Goal: Information Seeking & Learning: Learn about a topic

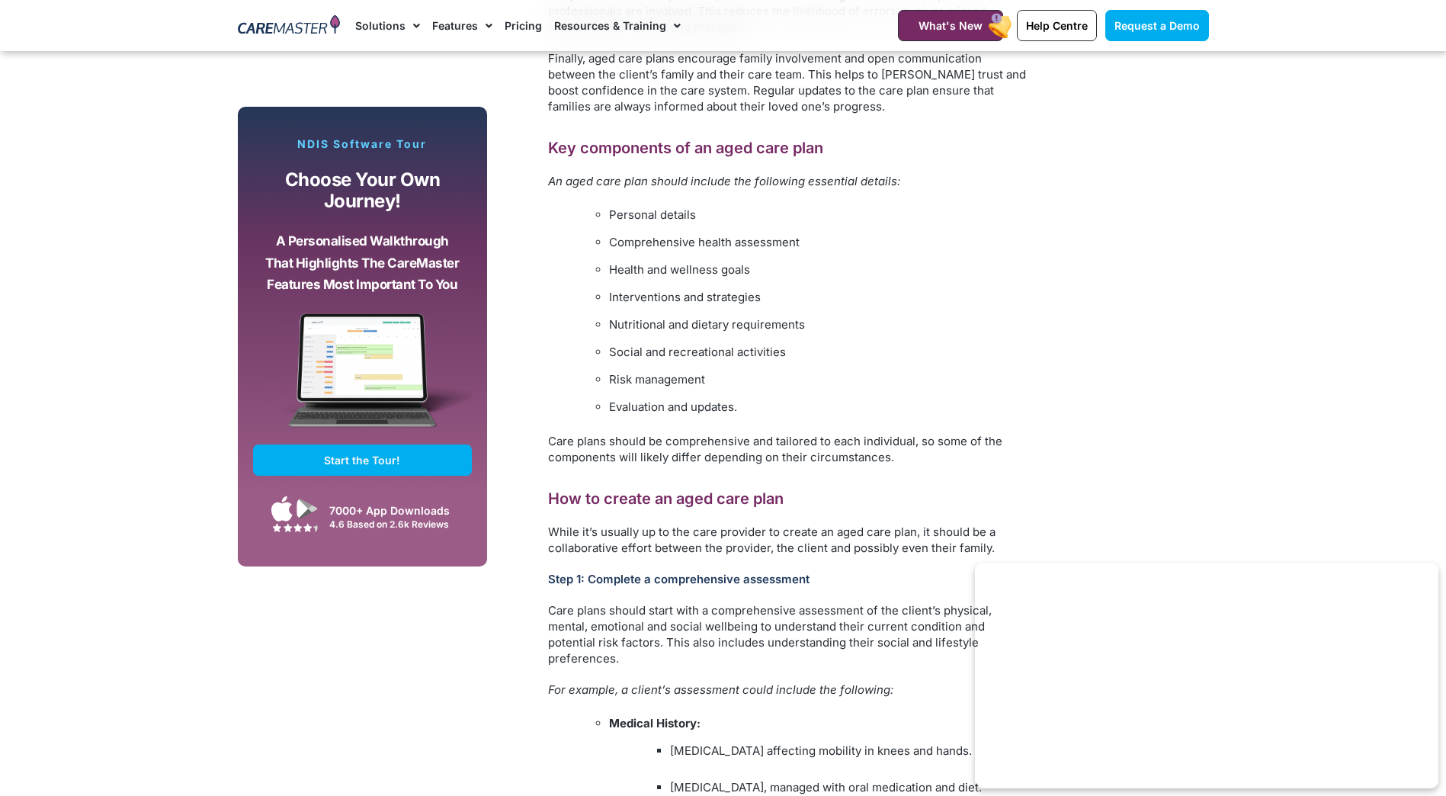
scroll to position [1449, 0]
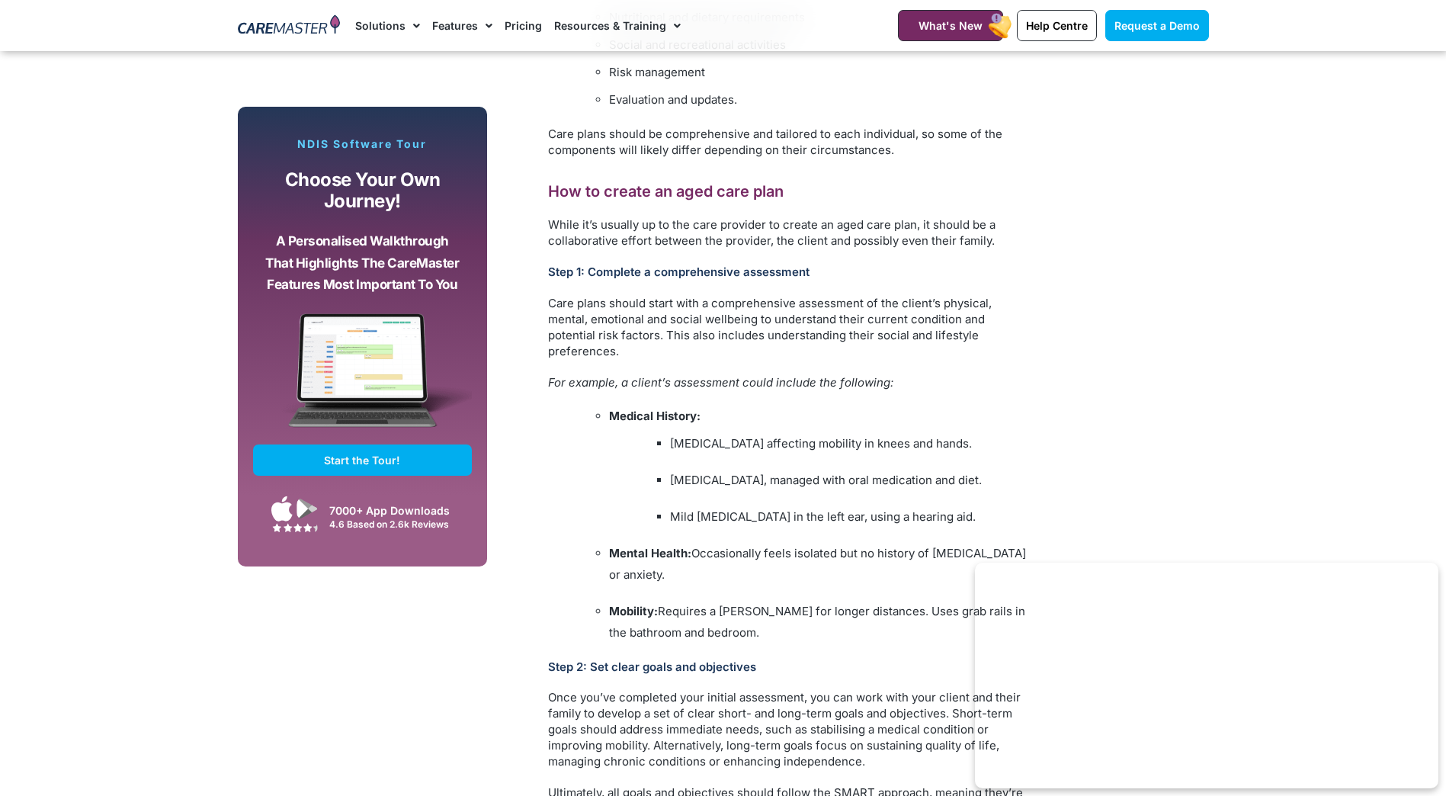
scroll to position [1830, 0]
click at [1273, 424] on section "Subscribe, Connect, Learn, Grow: Our Monthly Newsletter Delivers Care Industry …" at bounding box center [723, 808] width 1446 height 3459
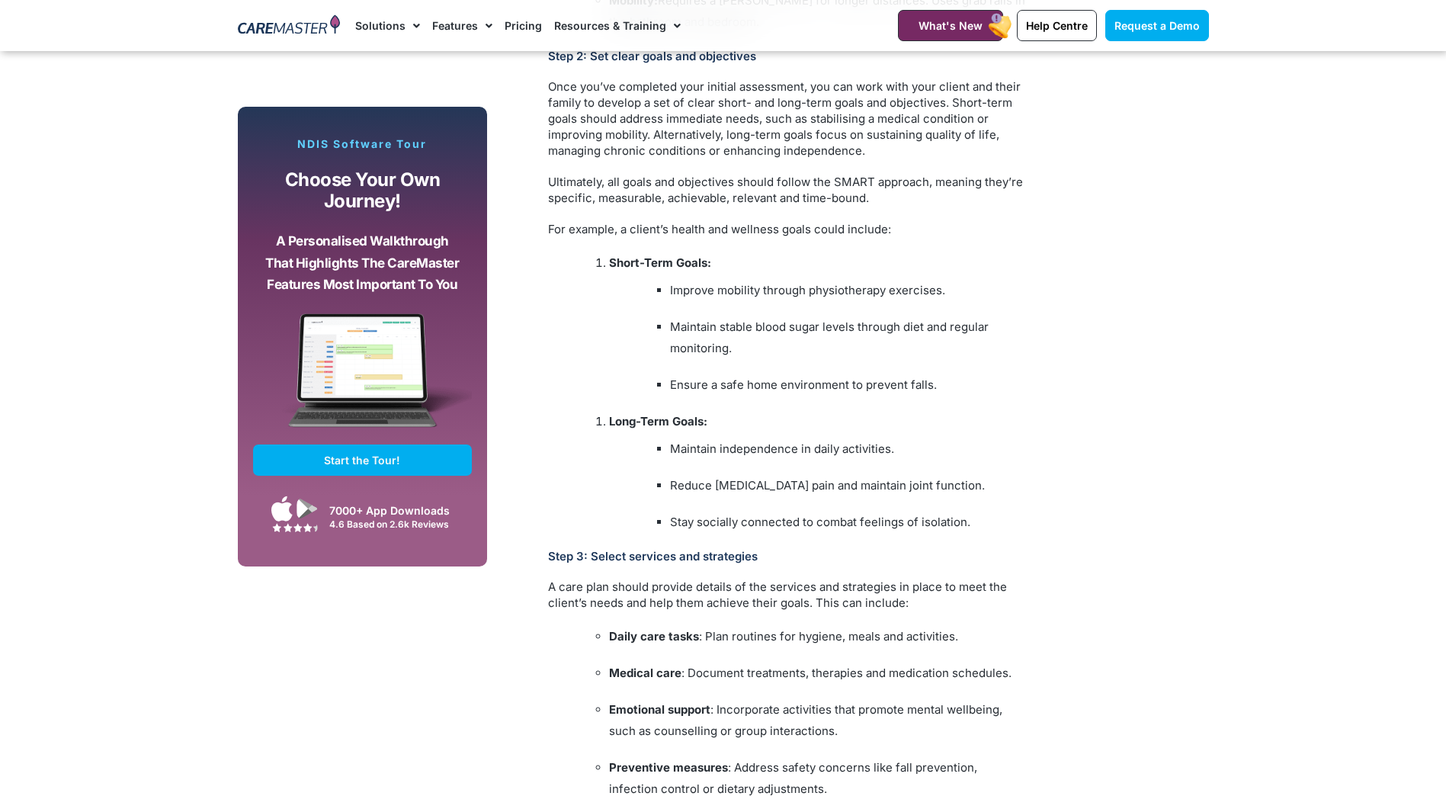
scroll to position [2745, 0]
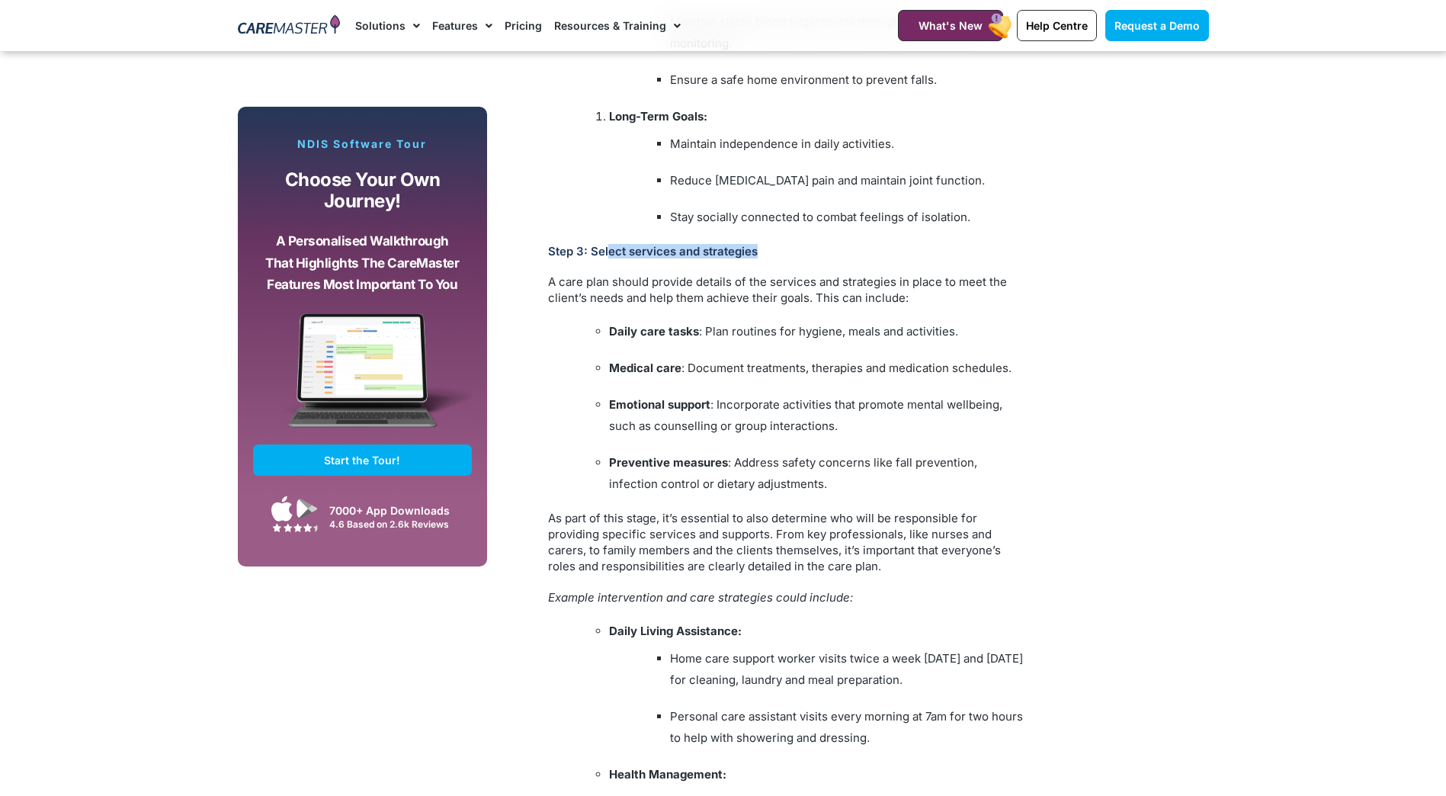
drag, startPoint x: 606, startPoint y: 252, endPoint x: 814, endPoint y: 254, distance: 208.2
click at [814, 254] on h3 "Step 3: Select services and strategies" at bounding box center [788, 251] width 480 height 14
drag, startPoint x: 814, startPoint y: 254, endPoint x: 955, endPoint y: 262, distance: 141.3
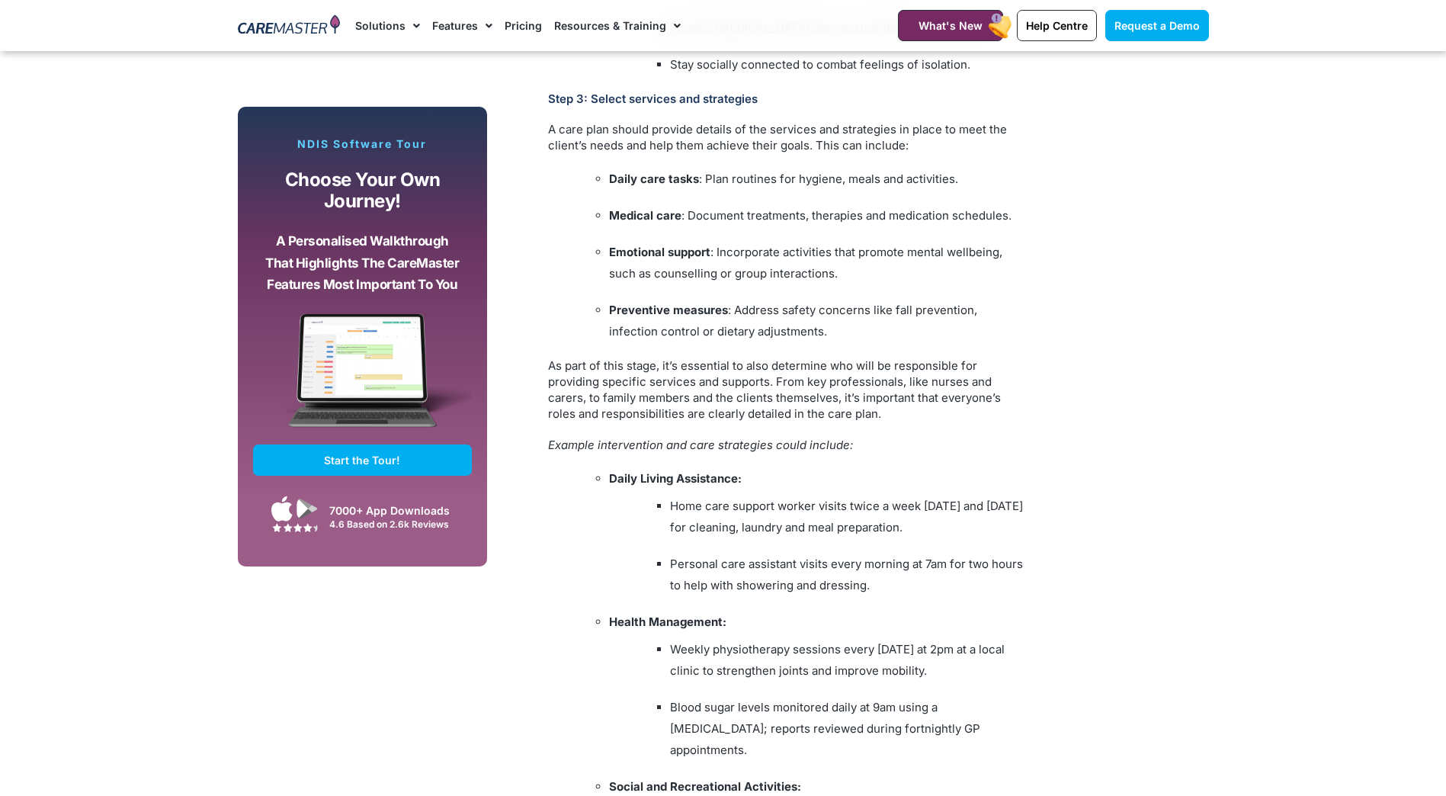
scroll to position [2821, 0]
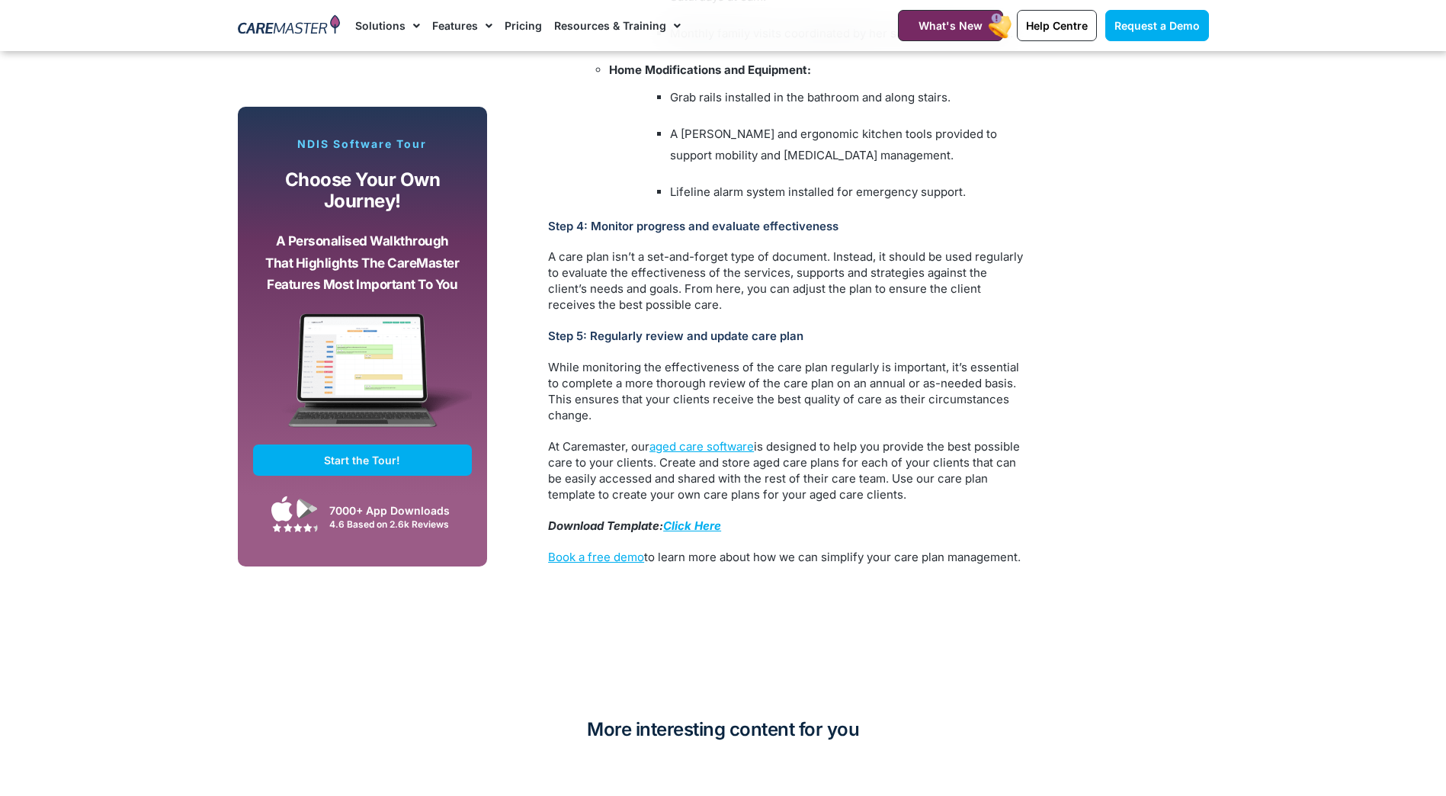
scroll to position [4041, 0]
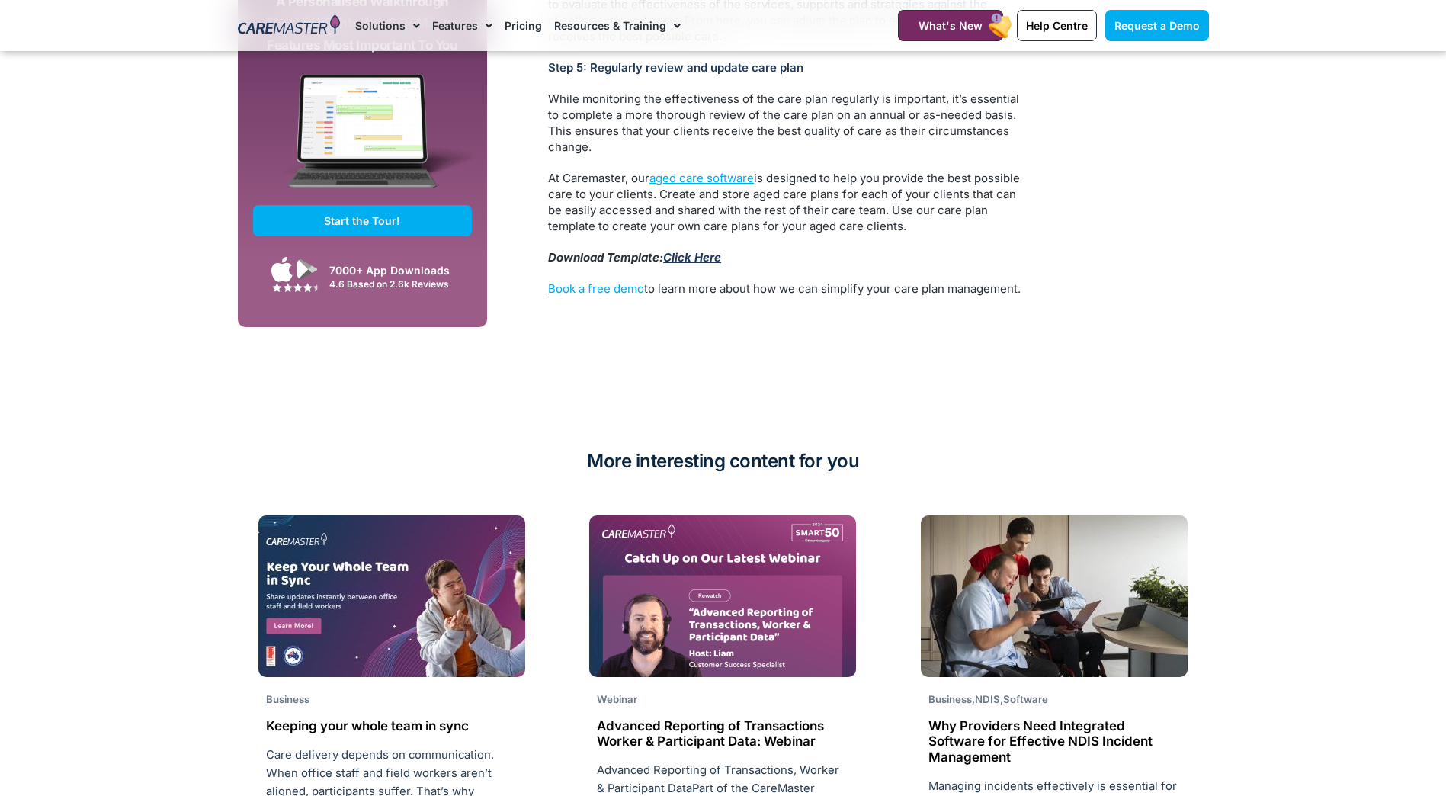
click at [706, 250] on link "Click Here" at bounding box center [692, 257] width 58 height 14
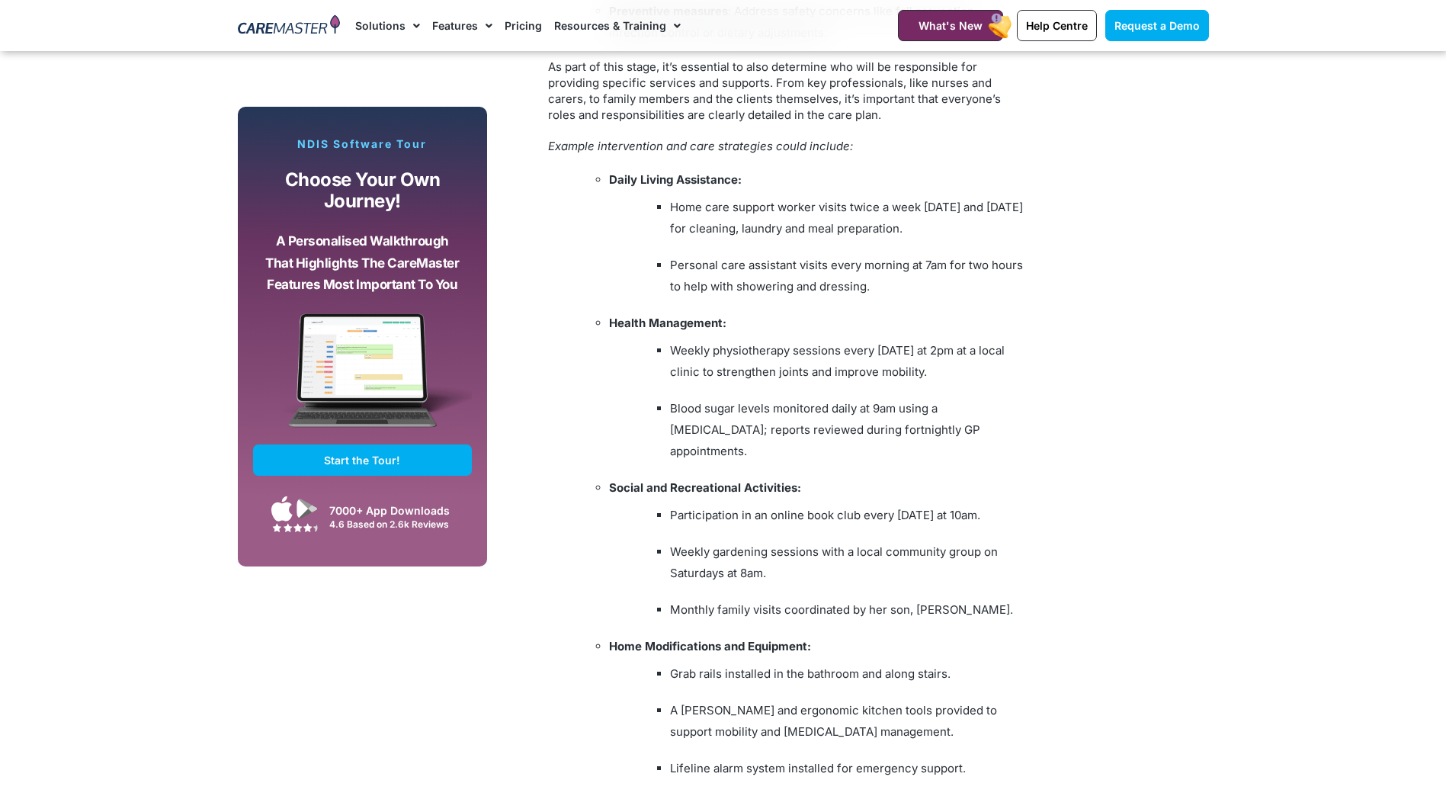
scroll to position [2974, 0]
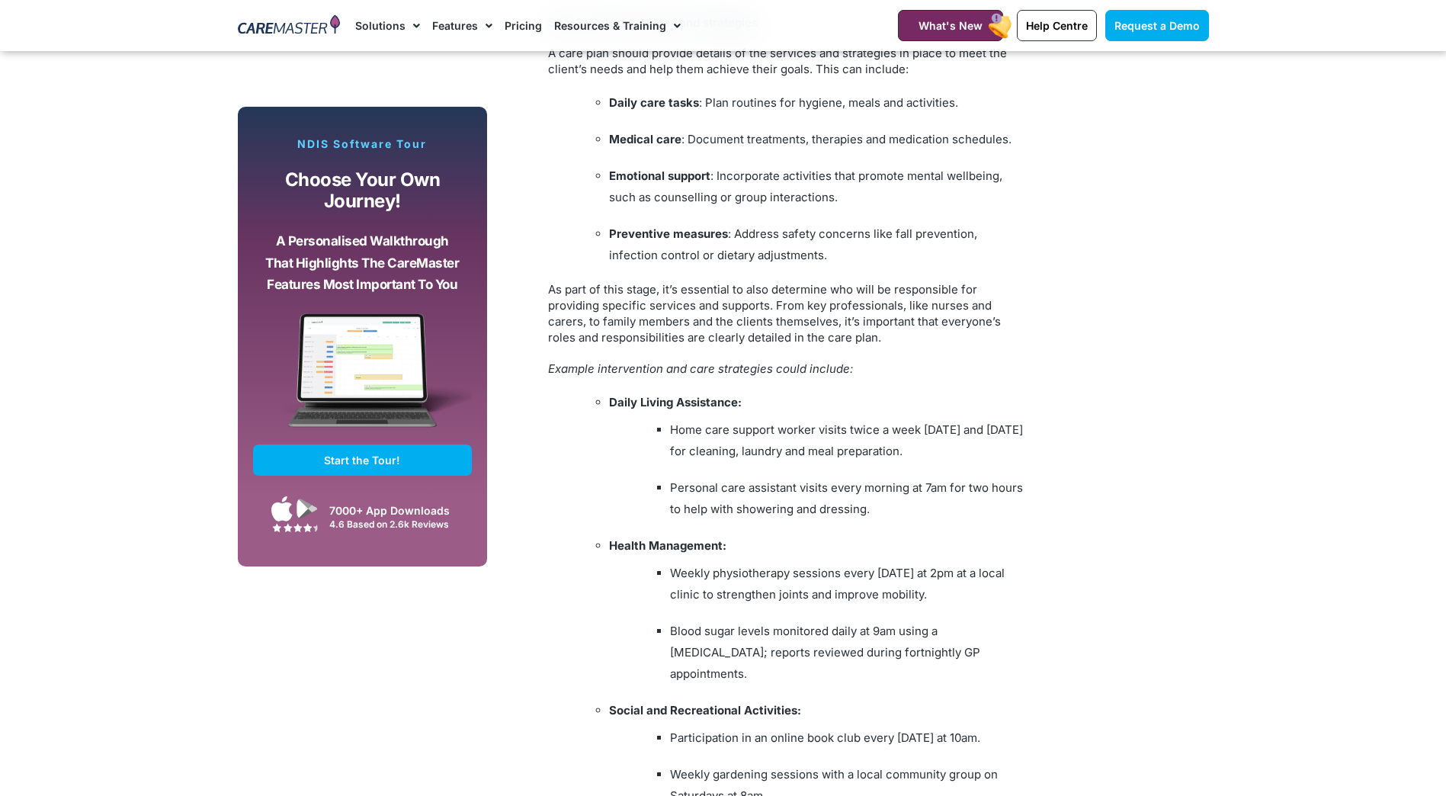
click at [920, 313] on p "As part of this stage, it’s essential to also determine who will be responsible…" at bounding box center [788, 313] width 480 height 64
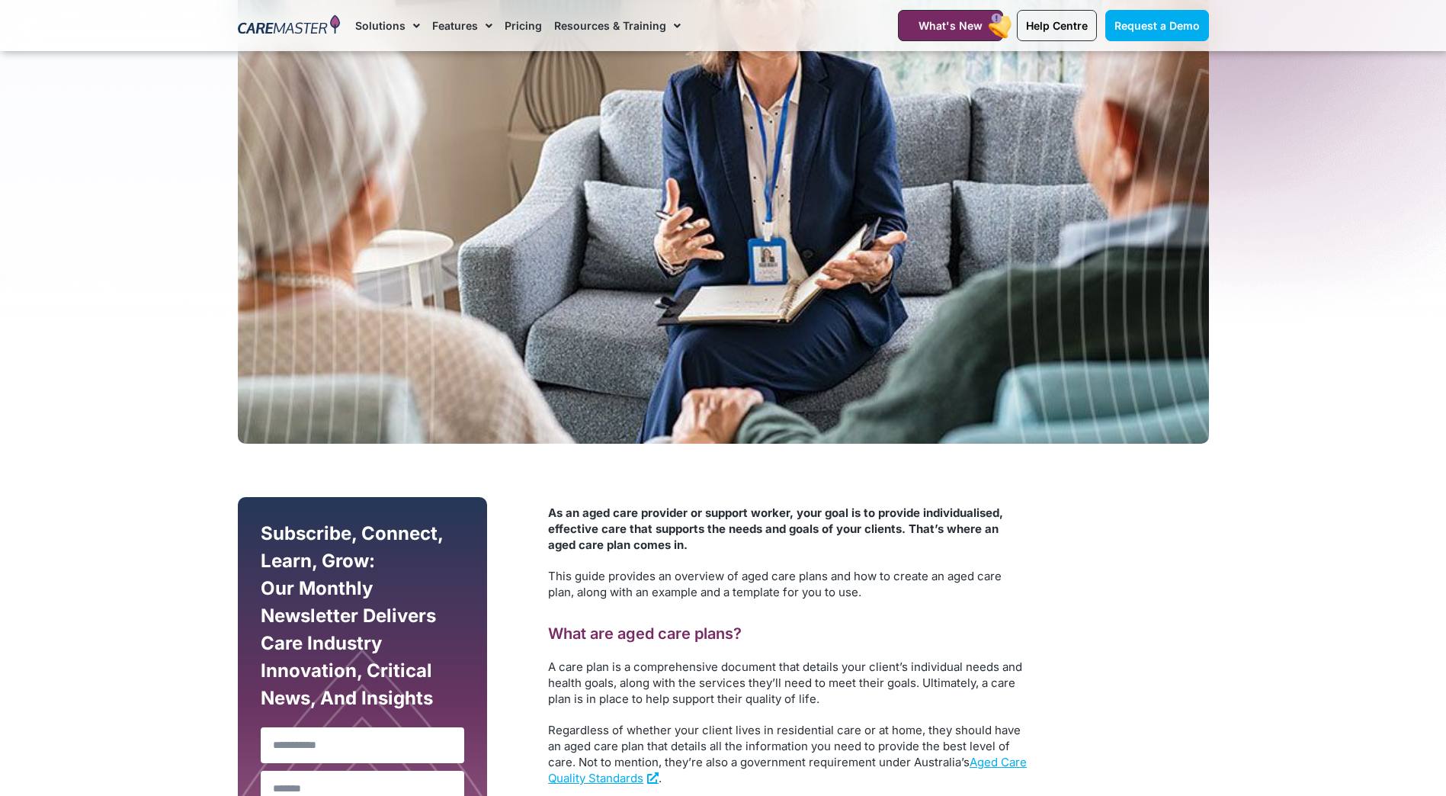
scroll to position [0, 0]
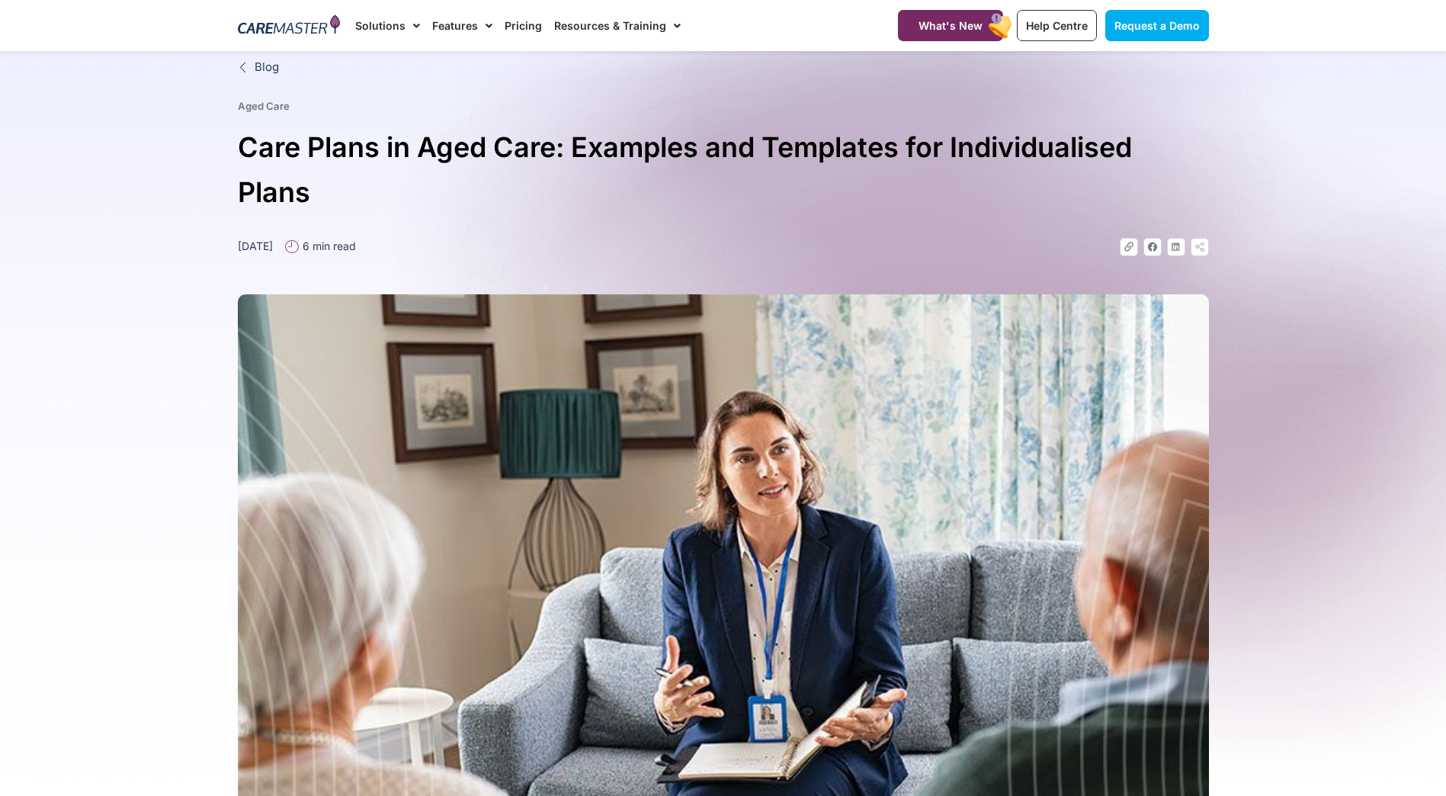
click at [861, 118] on div "Blog Aged Care Care Plans in Aged Care: Examples and Templates for Individualis…" at bounding box center [723, 480] width 987 height 858
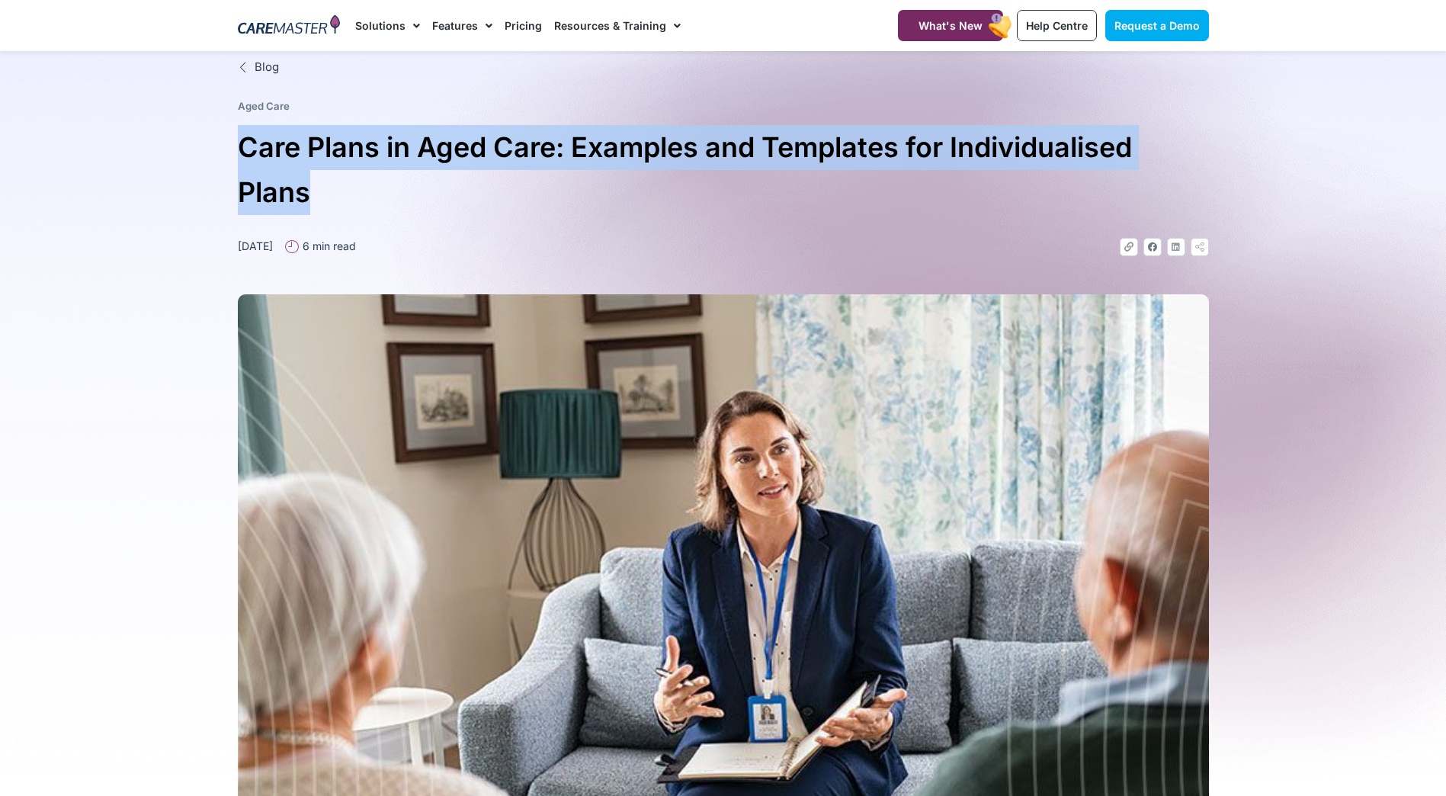
drag, startPoint x: 241, startPoint y: 152, endPoint x: 213, endPoint y: 136, distance: 31.4
click at [213, 136] on section "Blog Aged Care Care Plans in Aged Care: Examples and Templates for Individualis…" at bounding box center [723, 480] width 1446 height 858
drag, startPoint x: 213, startPoint y: 136, endPoint x: 169, endPoint y: 156, distance: 48.9
click at [168, 155] on section "Blog Aged Care Care Plans in Aged Care: Examples and Templates for Individualis…" at bounding box center [723, 480] width 1446 height 858
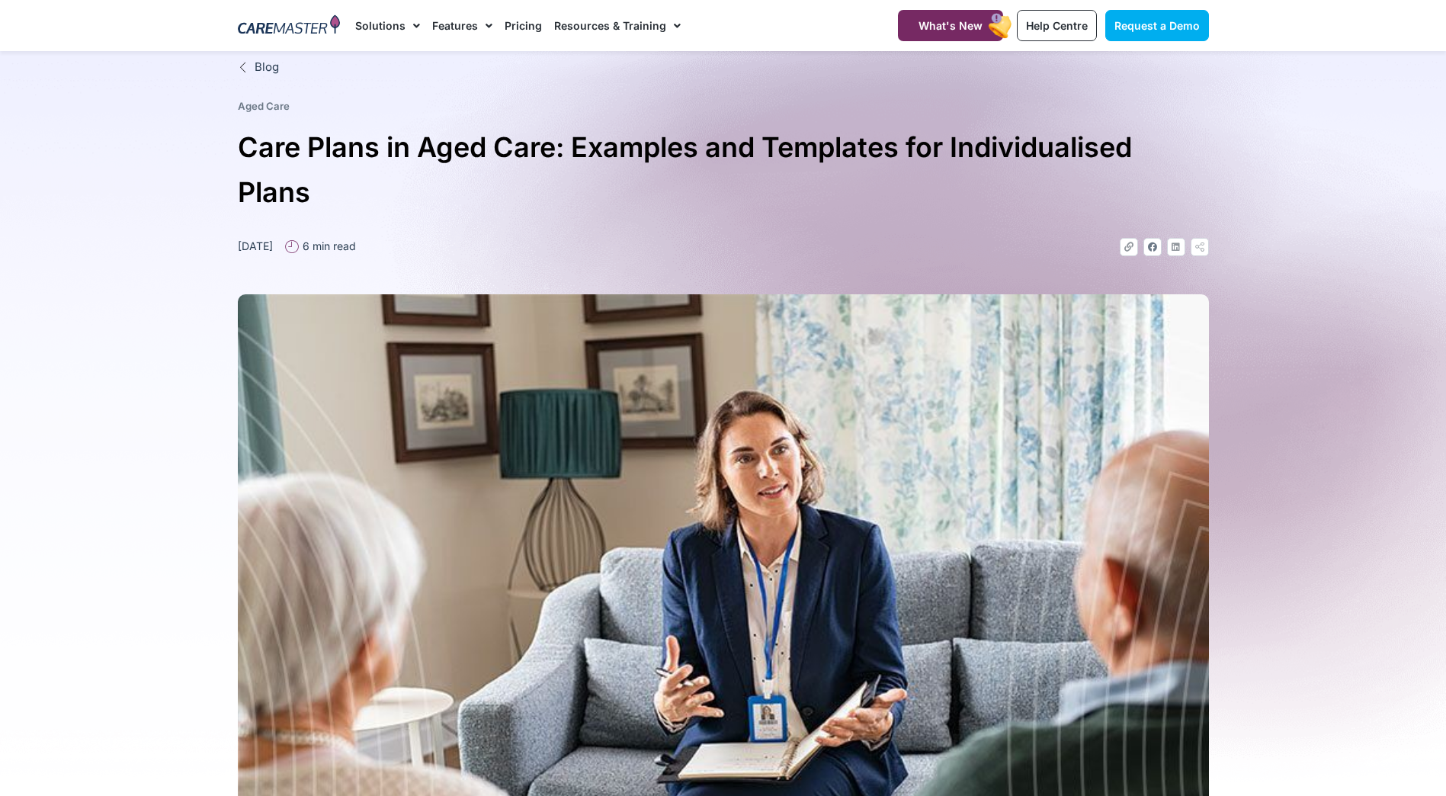
click at [276, 203] on h1 "Care Plans in Aged Care: Examples and Templates for Individualised Plans" at bounding box center [723, 170] width 971 height 90
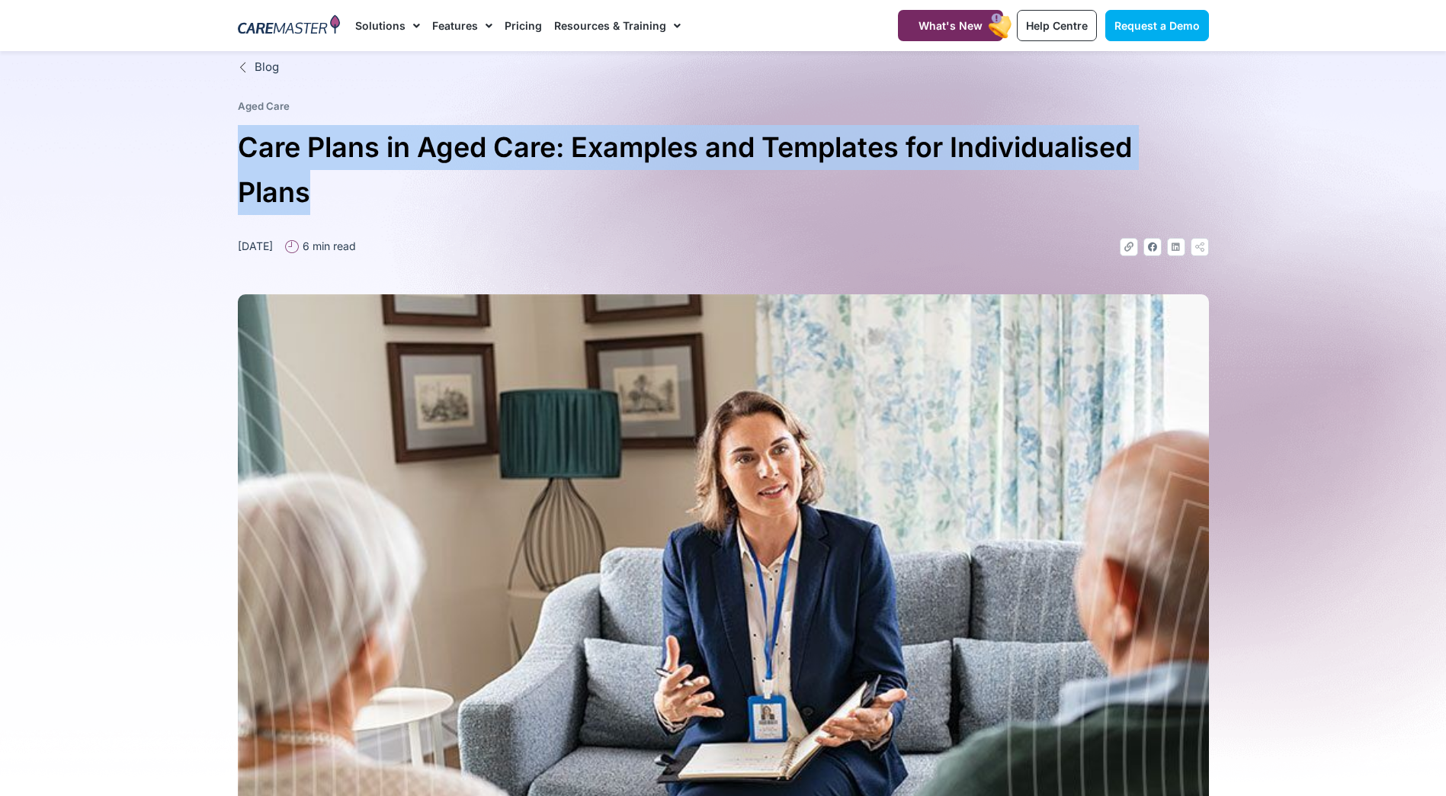
drag, startPoint x: 315, startPoint y: 193, endPoint x: 227, endPoint y: 156, distance: 95.3
click at [227, 156] on section "Blog Aged Care Care Plans in Aged Care: Examples and Templates for Individualis…" at bounding box center [723, 480] width 1446 height 858
drag, startPoint x: 227, startPoint y: 156, endPoint x: 286, endPoint y: 186, distance: 66.2
click at [262, 178] on h1 "Care Plans in Aged Care: Examples and Templates for Individualised Plans" at bounding box center [723, 170] width 971 height 90
drag, startPoint x: 273, startPoint y: 175, endPoint x: 234, endPoint y: 151, distance: 45.5
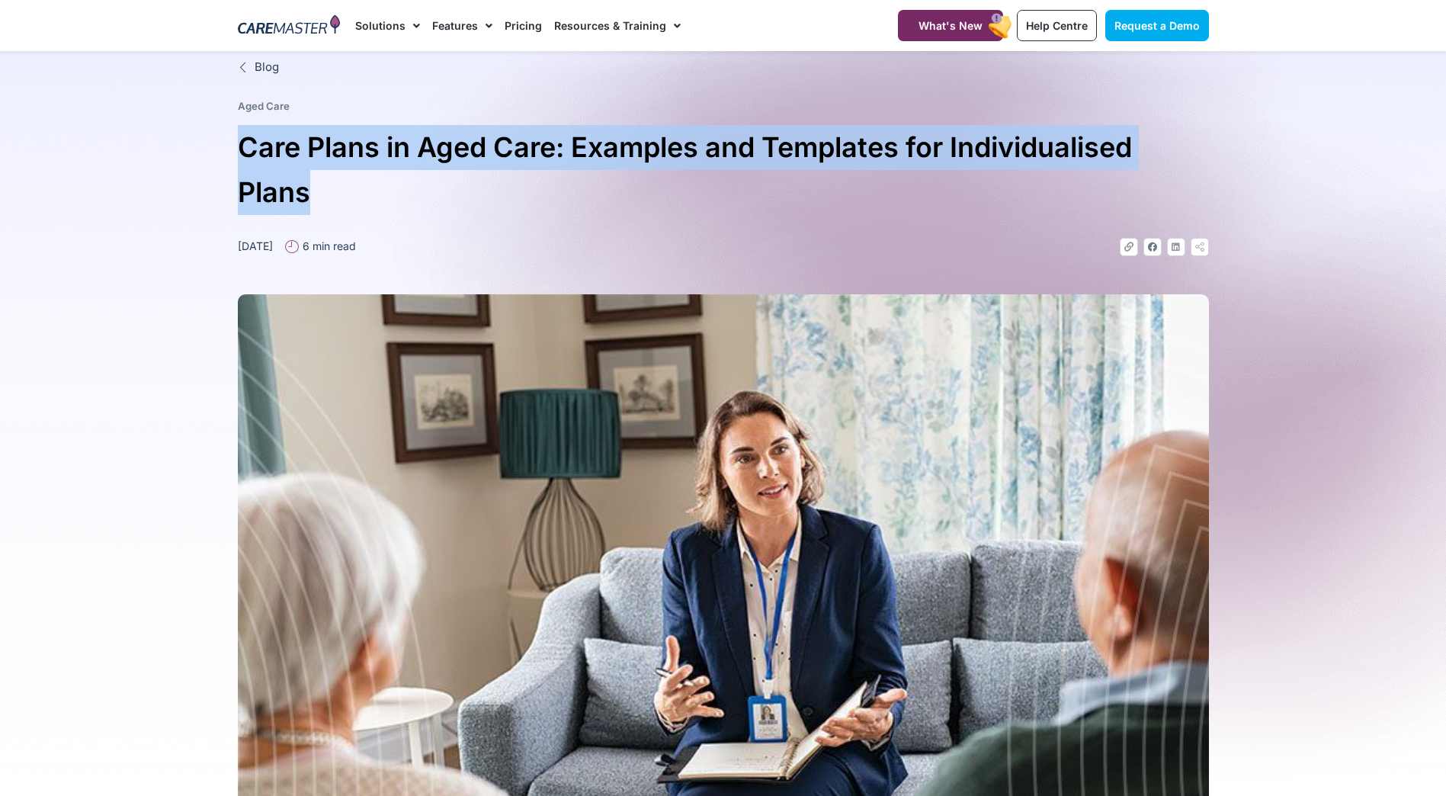
click at [234, 151] on div "Blog Aged Care Care Plans in Aged Care: Examples and Templates for Individualis…" at bounding box center [723, 480] width 987 height 858
drag, startPoint x: 234, startPoint y: 151, endPoint x: 262, endPoint y: 183, distance: 42.2
click at [262, 183] on h1 "Care Plans in Aged Care: Examples and Templates for Individualised Plans" at bounding box center [723, 170] width 971 height 90
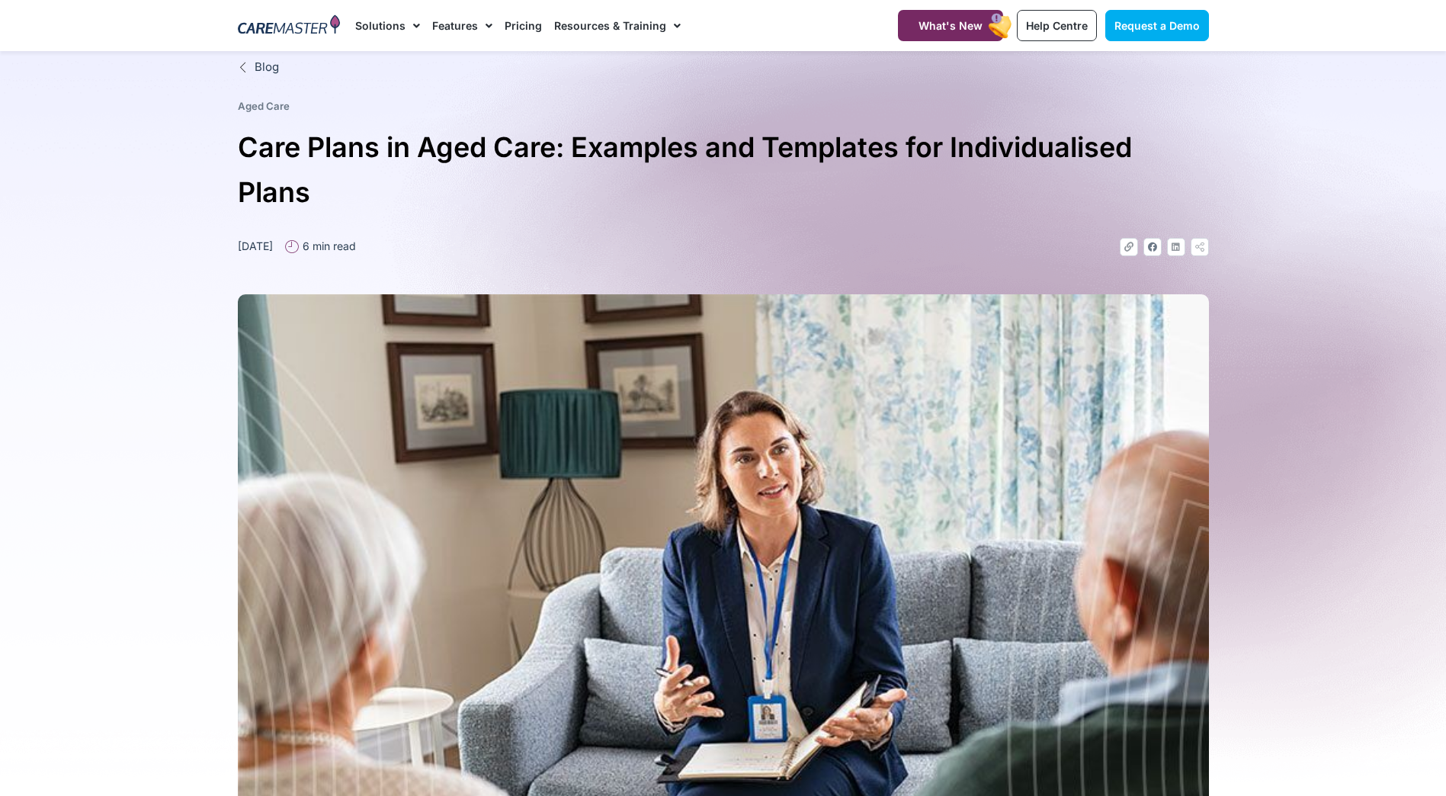
click at [303, 189] on h1 "Care Plans in Aged Care: Examples and Templates for Individualised Plans" at bounding box center [723, 170] width 971 height 90
click at [1317, 166] on section "Blog Aged Care Care Plans in Aged Care: Examples and Templates for Individualis…" at bounding box center [723, 480] width 1446 height 858
click at [196, 188] on section "Blog Aged Care Care Plans in Aged Care: Examples and Templates for Individualis…" at bounding box center [723, 480] width 1446 height 858
click at [1365, 191] on section "Blog Aged Care Care Plans in Aged Care: Examples and Templates for Individualis…" at bounding box center [723, 480] width 1446 height 858
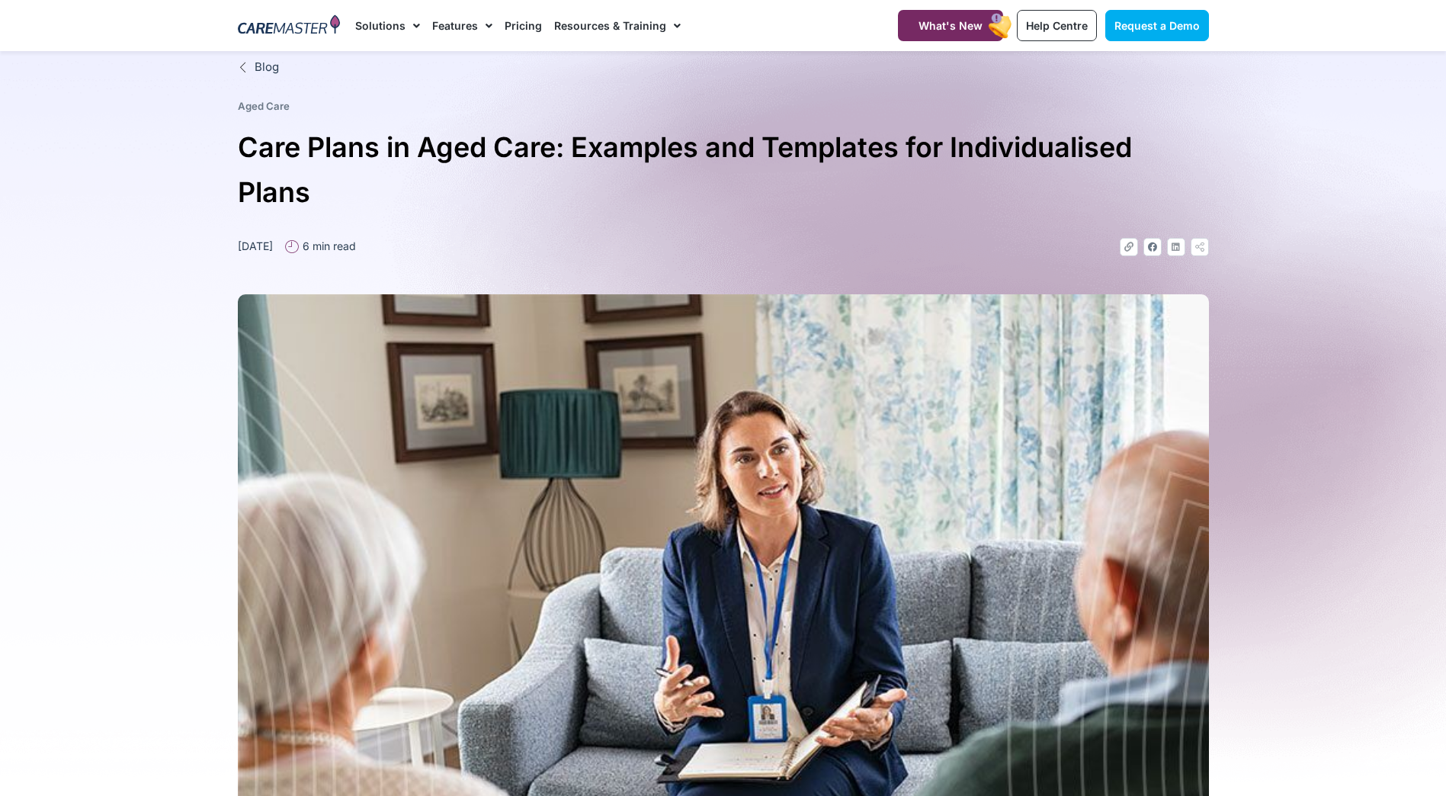
click at [1099, 109] on ul "Aged Care" at bounding box center [724, 106] width 984 height 15
drag, startPoint x: 1437, startPoint y: 0, endPoint x: 1381, endPoint y: 11, distance: 56.7
click at [1375, 221] on section "Blog Aged Care Care Plans in Aged Care: Examples and Templates for Individualis…" at bounding box center [723, 480] width 1446 height 858
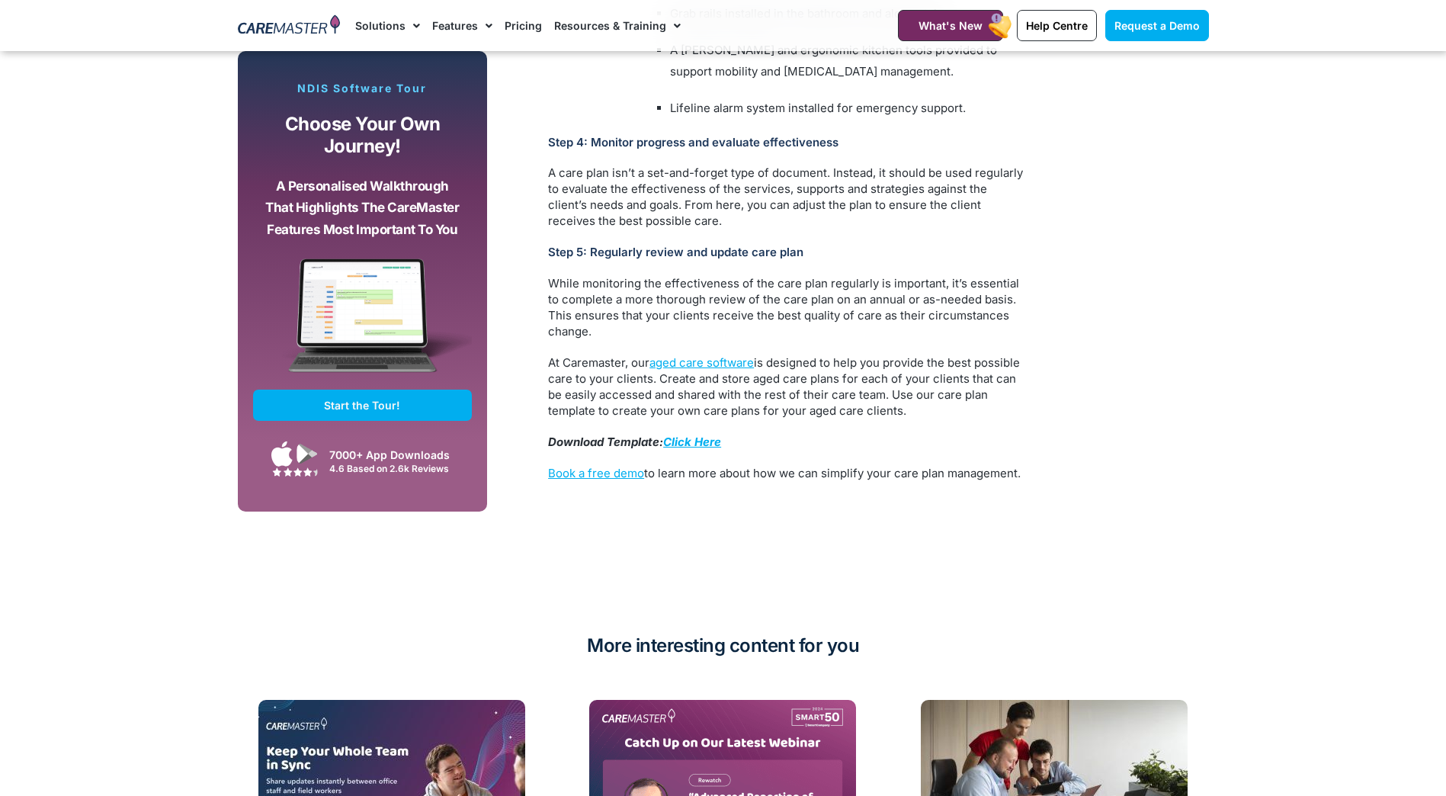
scroll to position [3965, 0]
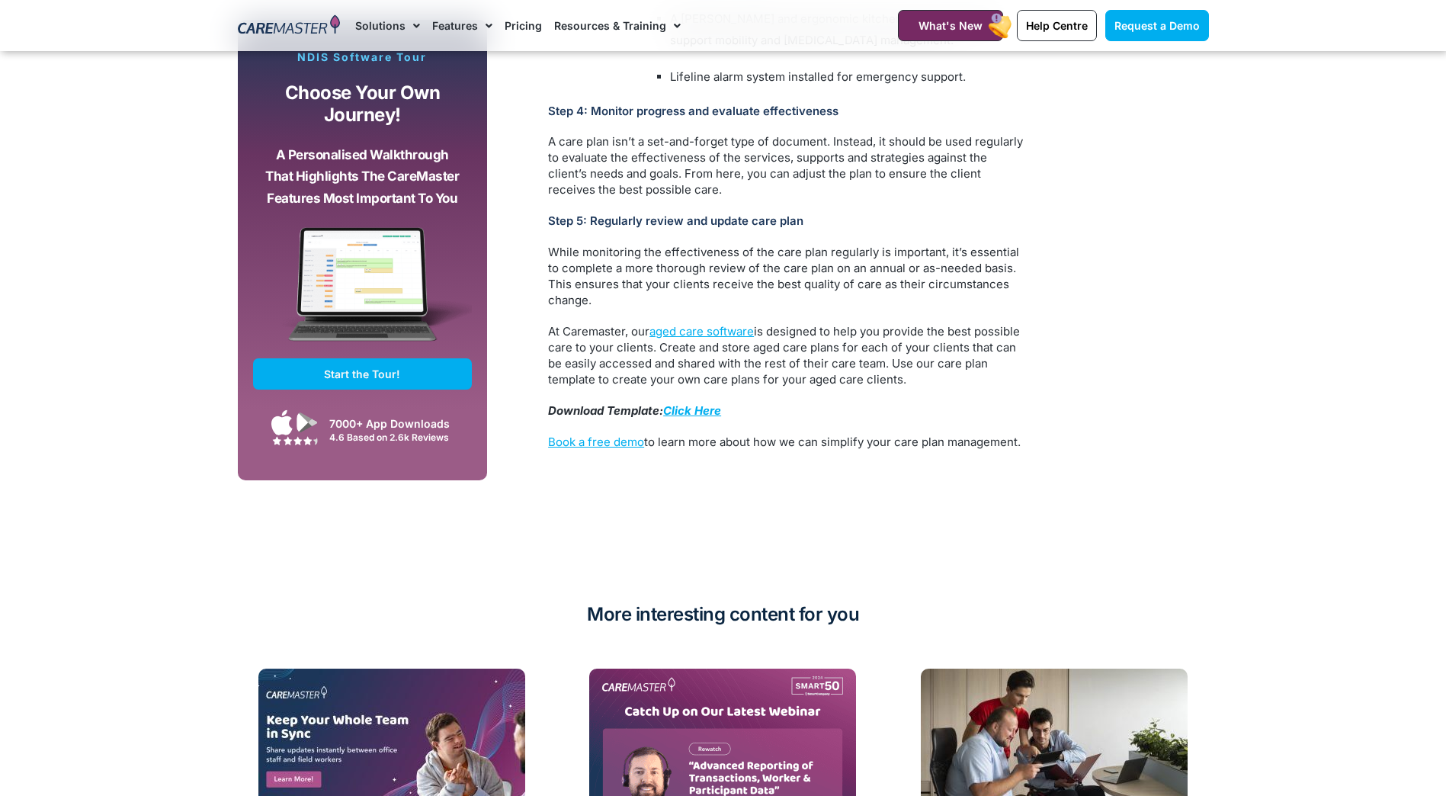
scroll to position [3889, 0]
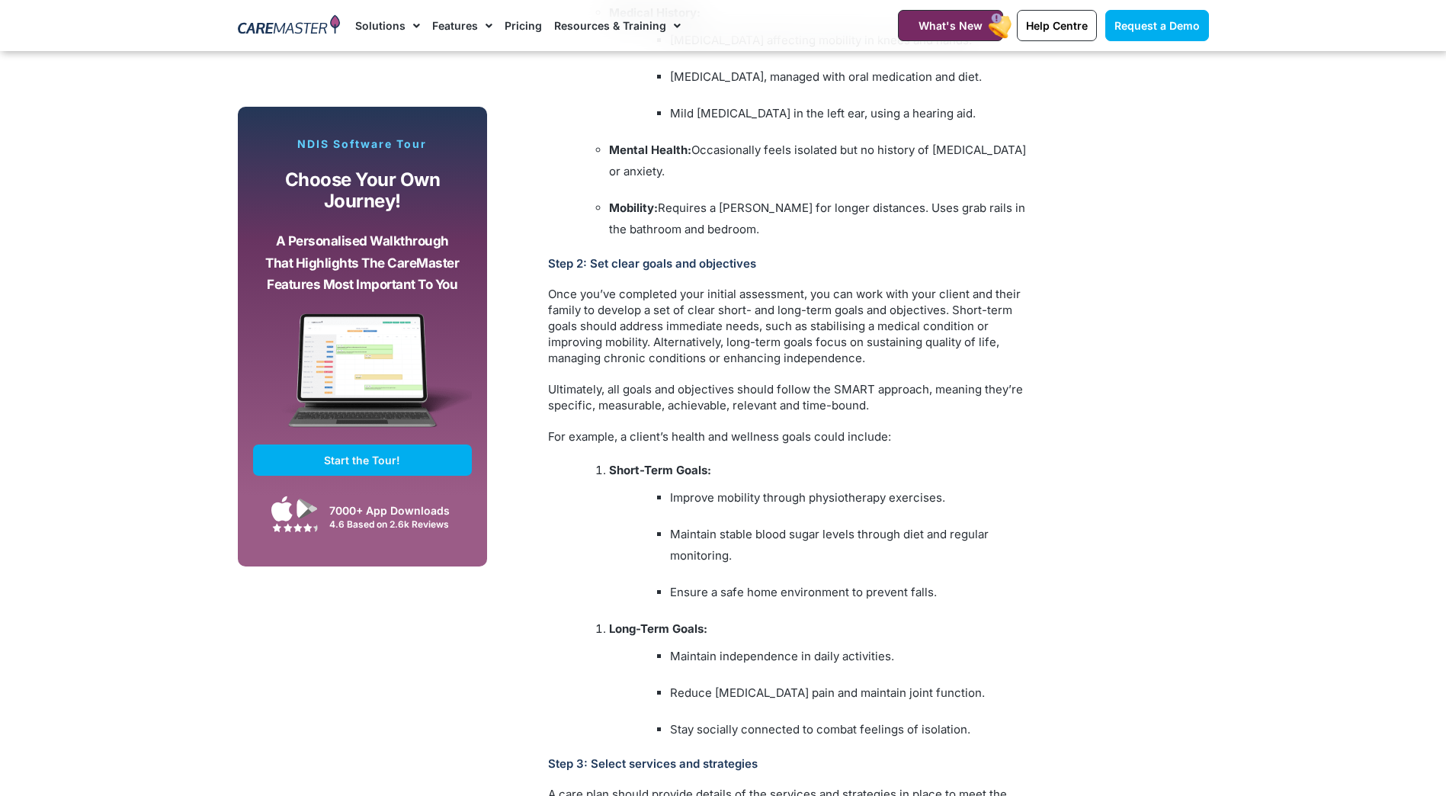
scroll to position [2135, 0]
